Goal: Task Accomplishment & Management: Complete application form

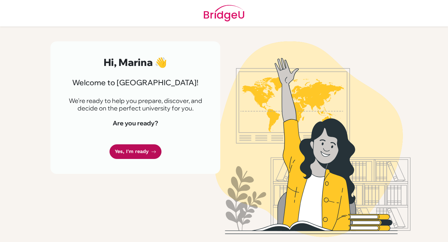
click at [129, 150] on link "Yes, I'm ready" at bounding box center [136, 151] width 52 height 15
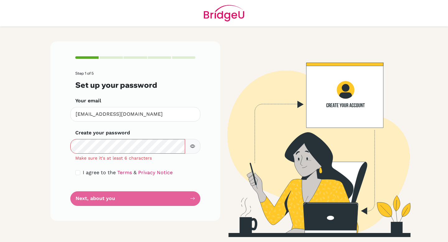
click at [86, 172] on span "I agree to the" at bounding box center [99, 173] width 33 height 6
click at [77, 172] on input "checkbox" at bounding box center [77, 172] width 5 height 5
checkbox input "true"
click at [194, 149] on icon "button" at bounding box center [192, 146] width 5 height 5
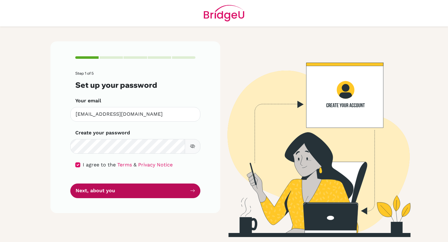
click at [94, 197] on button "Next, about you" at bounding box center [135, 191] width 130 height 15
